Goal: Navigation & Orientation: Find specific page/section

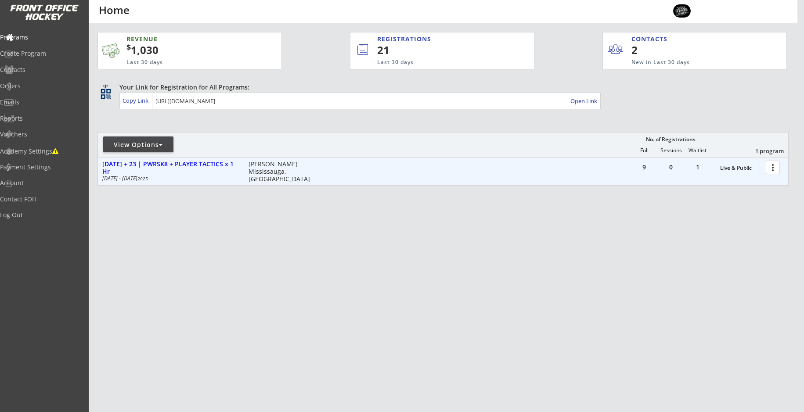
click at [774, 168] on div at bounding box center [774, 166] width 15 height 15
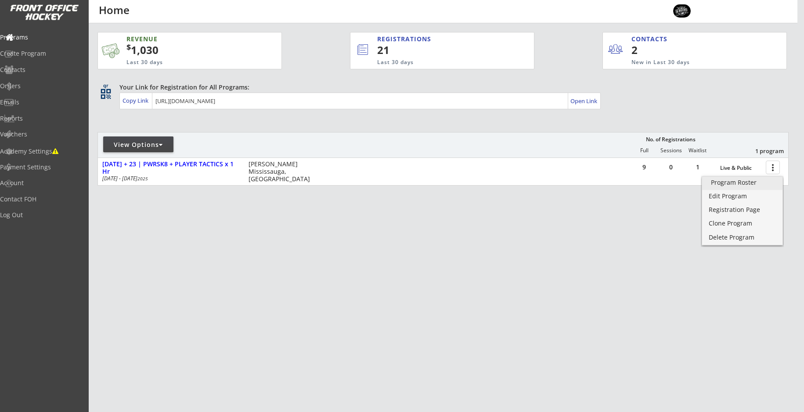
click at [725, 181] on div "Program Roster" at bounding box center [742, 183] width 63 height 6
